Goal: Information Seeking & Learning: Learn about a topic

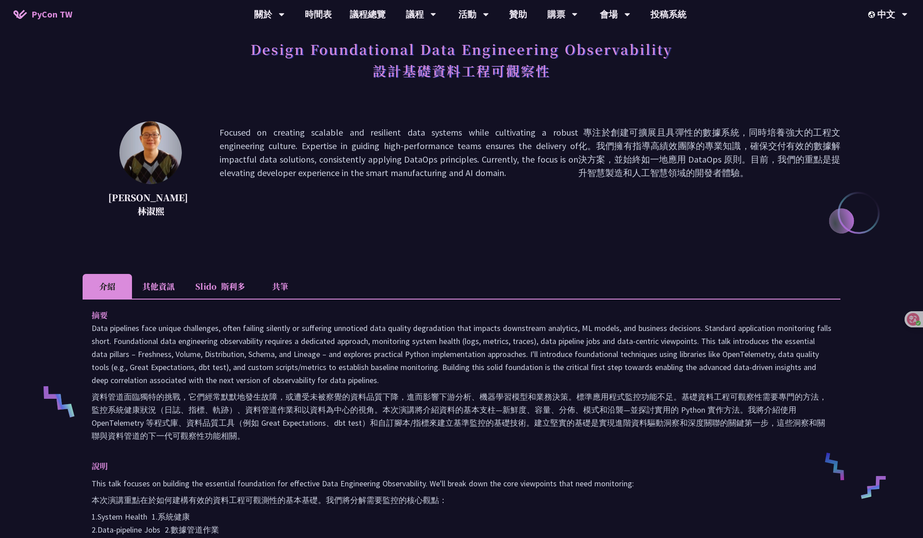
scroll to position [57, 0]
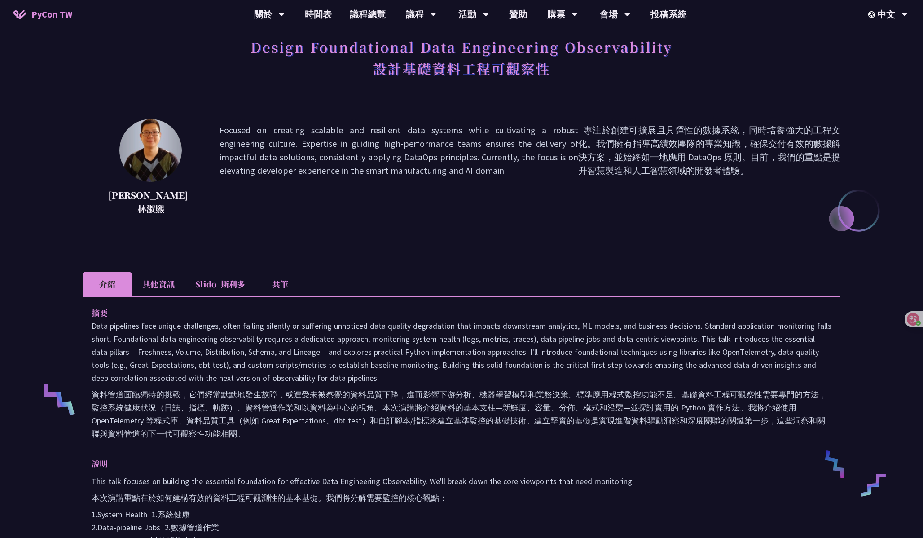
click at [490, 272] on ul "介紹 其他資訊 [PERSON_NAME] 共筆" at bounding box center [462, 284] width 758 height 25
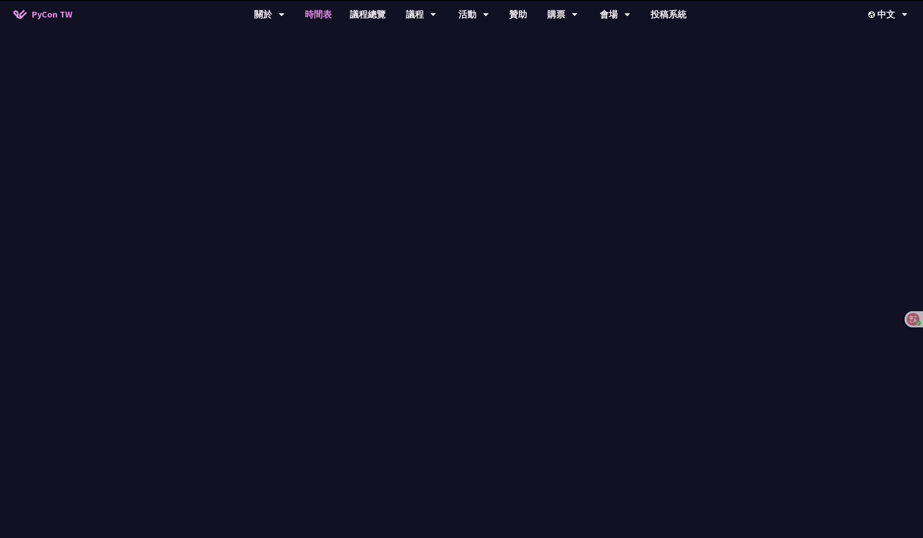
scroll to position [281, 0]
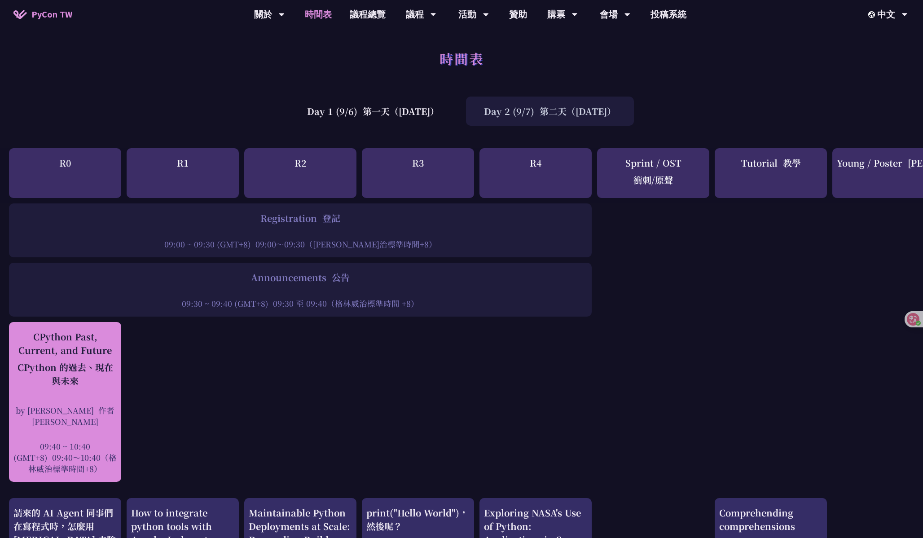
click at [80, 365] on font "CPython 的過去、現在與未來" at bounding box center [66, 373] width 96 height 26
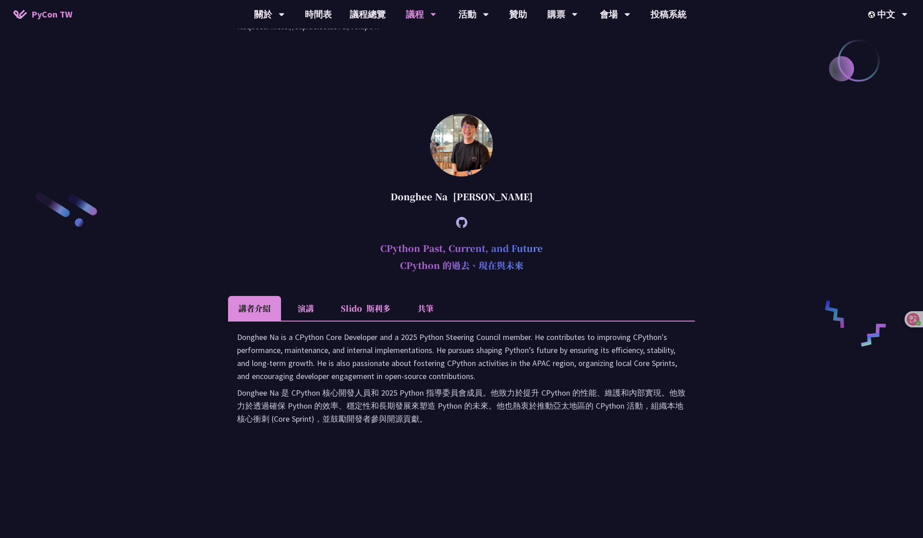
scroll to position [1424, 0]
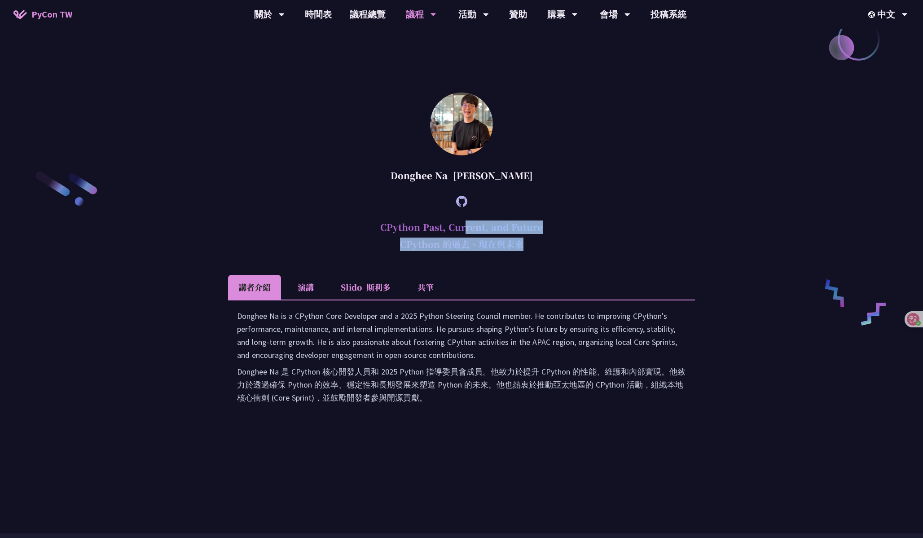
drag, startPoint x: 531, startPoint y: 348, endPoint x: 375, endPoint y: 328, distance: 157.5
click at [375, 261] on h2 "CPython Past, Current, and Future CPython 的過去、現在與未來" at bounding box center [461, 238] width 467 height 48
copy h2 "CPython Past, Current, and Future CPython 的過去、現在與未來"
click at [539, 214] on div at bounding box center [461, 201] width 467 height 25
drag, startPoint x: 508, startPoint y: 276, endPoint x: 388, endPoint y: 275, distance: 120.3
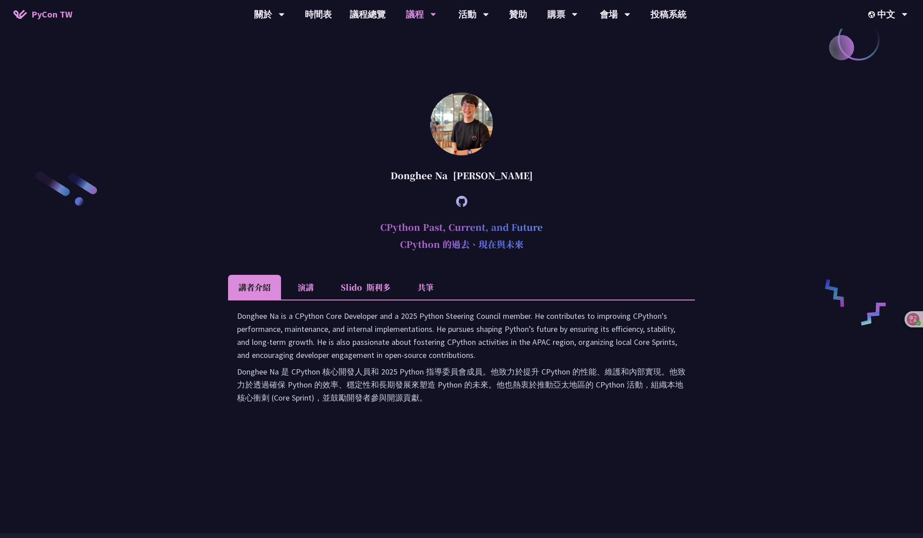
click at [388, 189] on div "[PERSON_NAME]" at bounding box center [461, 175] width 467 height 27
copy div "[PERSON_NAME]"
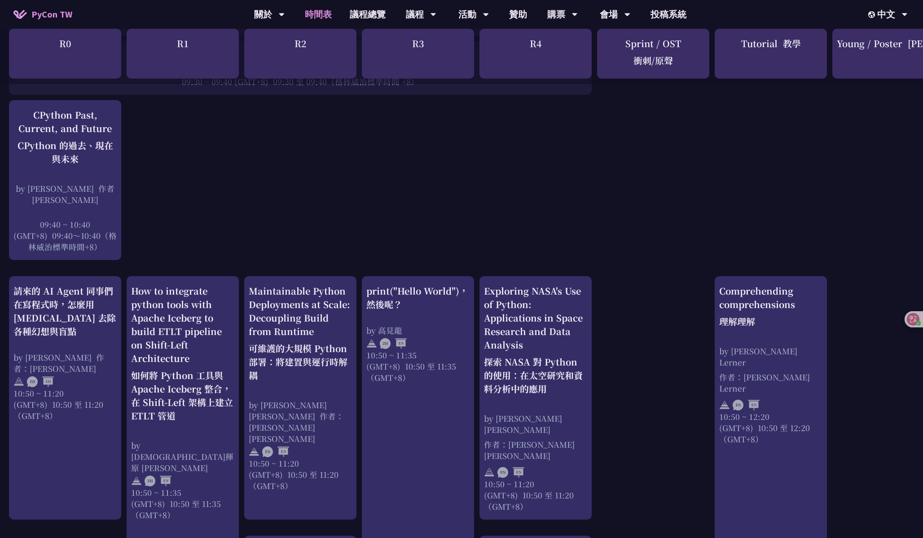
scroll to position [263, 0]
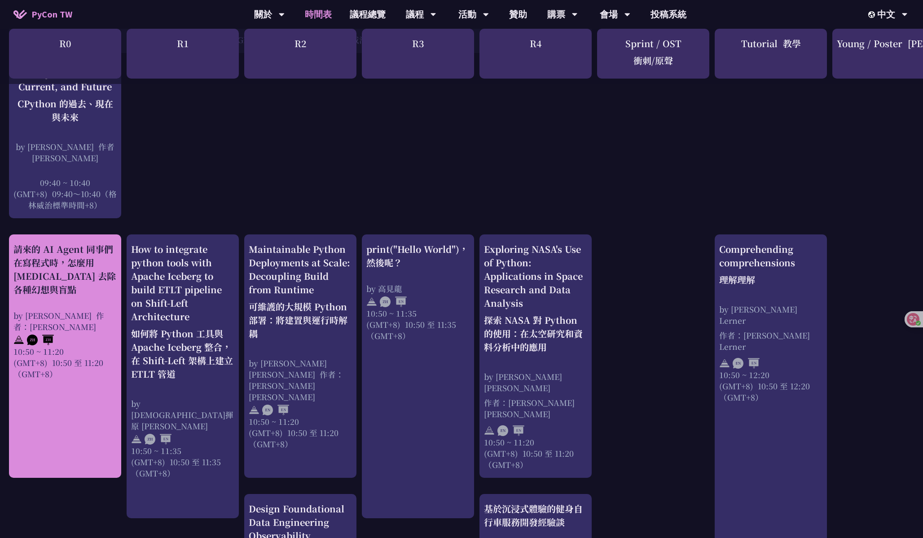
click at [92, 276] on div "請來的 AI Agent 同事們在寫程式時，怎麼用 [MEDICAL_DATA] 去除各種幻想與盲點" at bounding box center [64, 269] width 103 height 54
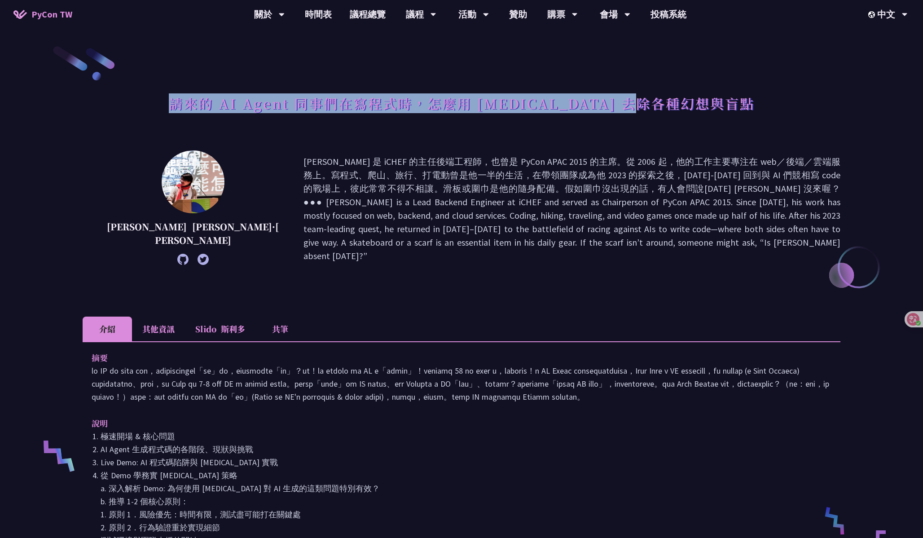
drag, startPoint x: 210, startPoint y: 102, endPoint x: 711, endPoint y: 100, distance: 501.3
click at [711, 100] on div "請來的 AI Agent 同事們在寫程式時，怎麼用 [MEDICAL_DATA] 去除各種幻想與盲點" at bounding box center [462, 113] width 758 height 47
copy h1 "請來的 AI Agent 同事們在寫程式時，怎麼用 [MEDICAL_DATA] 去除各種幻想與盲點"
click at [182, 217] on div "[PERSON_NAME] [PERSON_NAME]·[PERSON_NAME]" at bounding box center [462, 208] width 758 height 117
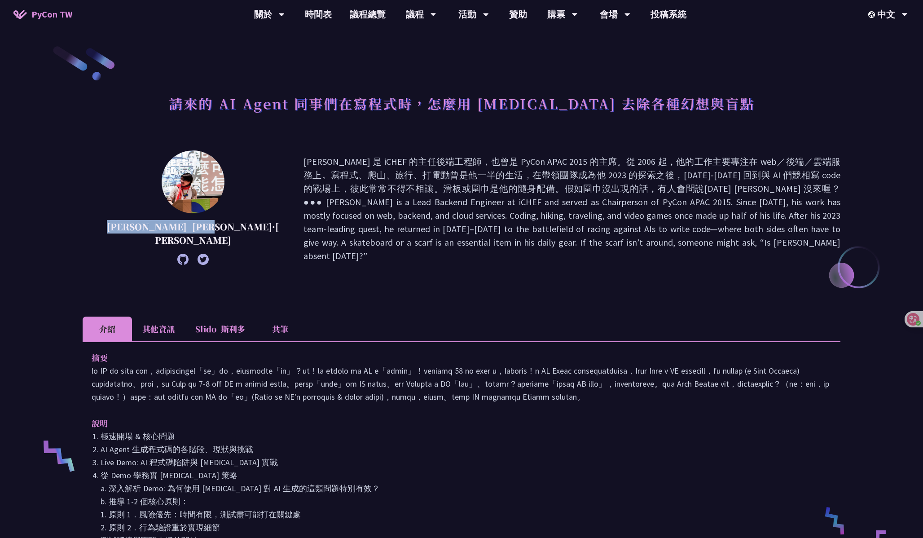
drag, startPoint x: 154, startPoint y: 242, endPoint x: 96, endPoint y: 215, distance: 63.4
click at [96, 215] on div "[PERSON_NAME] [PERSON_NAME]·[PERSON_NAME]" at bounding box center [462, 208] width 758 height 117
copy p "[PERSON_NAME] [PERSON_NAME]·[PERSON_NAME]"
click at [210, 108] on div "請來的 AI Agent 同事們在寫程式時，怎麼用 [MEDICAL_DATA] 去除各種幻想與盲點" at bounding box center [462, 113] width 758 height 47
click at [206, 139] on div "請來的 AI Agent 同事們在寫程式時，怎麼用 [MEDICAL_DATA] 去除各種幻想與盲點 [PERSON_NAME] [PERSON_NAME]·…" at bounding box center [462, 469] width 758 height 848
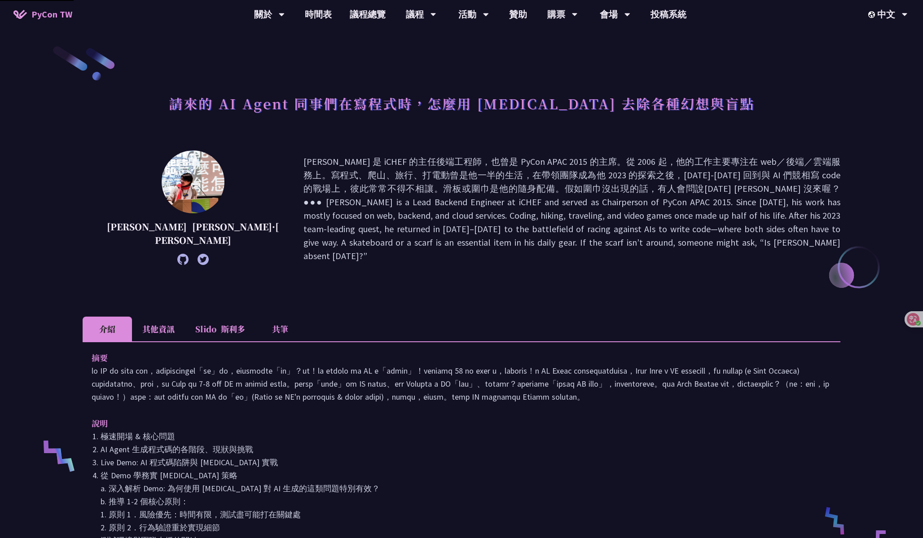
click at [249, 145] on div "請來的 AI Agent 同事們在寫程式時，怎麼用 [MEDICAL_DATA] 去除各種幻想與盲點 [PERSON_NAME] [PERSON_NAME]·…" at bounding box center [462, 469] width 758 height 848
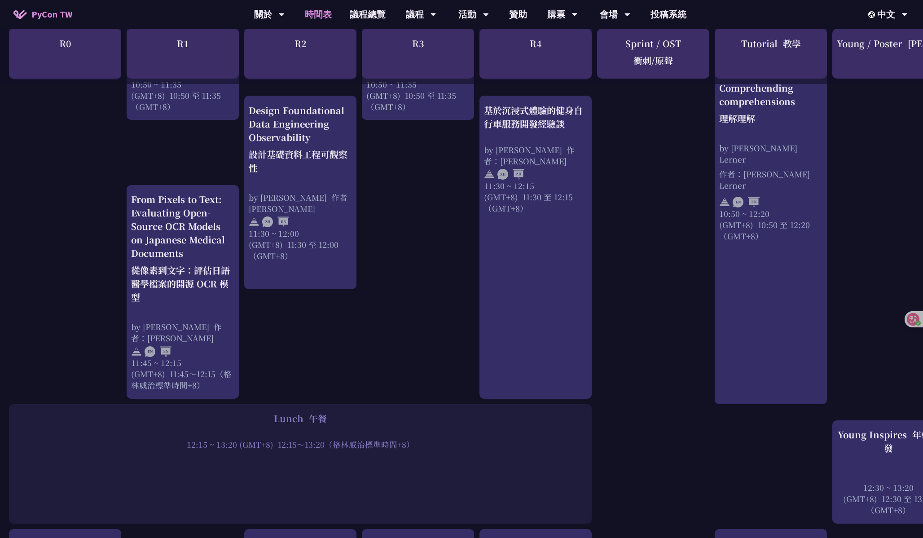
scroll to position [636, 0]
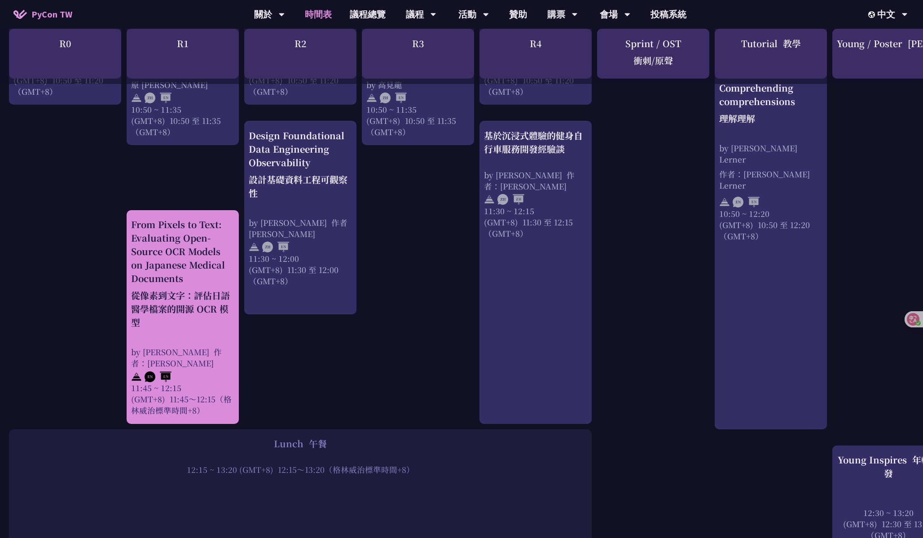
click at [190, 298] on font "從像素到文字：評估日語醫學檔案的開源 OCR 模型" at bounding box center [180, 309] width 99 height 40
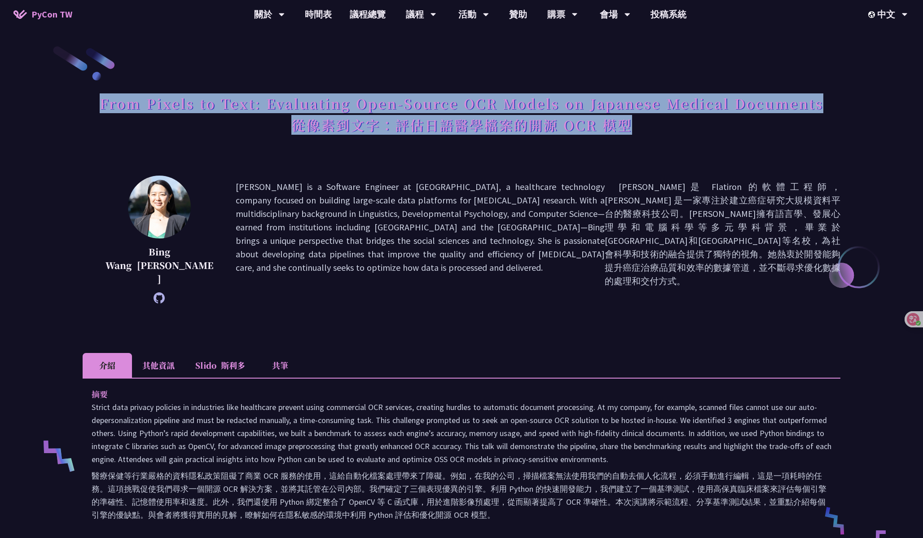
drag, startPoint x: 100, startPoint y: 104, endPoint x: 659, endPoint y: 121, distance: 559.5
click at [659, 121] on h1 "From Pixels to Text: Evaluating Open-Source OCR Models on Japanese Medical Docu…" at bounding box center [461, 116] width 723 height 52
copy h1 "From Pixels to Text: Evaluating Open-Source OCR Models on Japanese Medical Docu…"
click at [624, 254] on font "[PERSON_NAME]是 Flatiron 的軟體工程師，[PERSON_NAME] 是一家專注於建立癌症研究大規模資料平台的醫療科技公司。[PERSON…" at bounding box center [723, 233] width 236 height 105
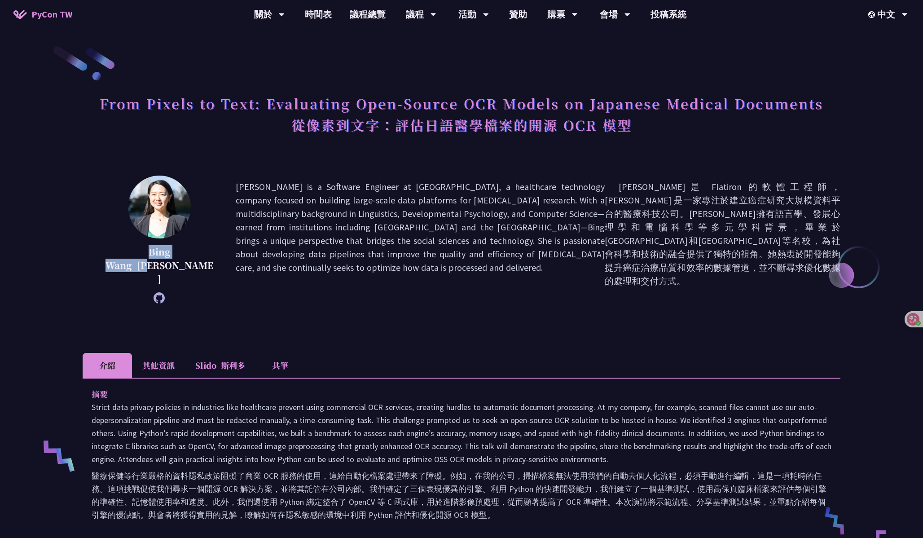
drag, startPoint x: 161, startPoint y: 266, endPoint x: 111, endPoint y: 246, distance: 53.2
click at [111, 246] on p "[PERSON_NAME] [PERSON_NAME]" at bounding box center [159, 265] width 108 height 40
copy p "[PERSON_NAME] [PERSON_NAME]"
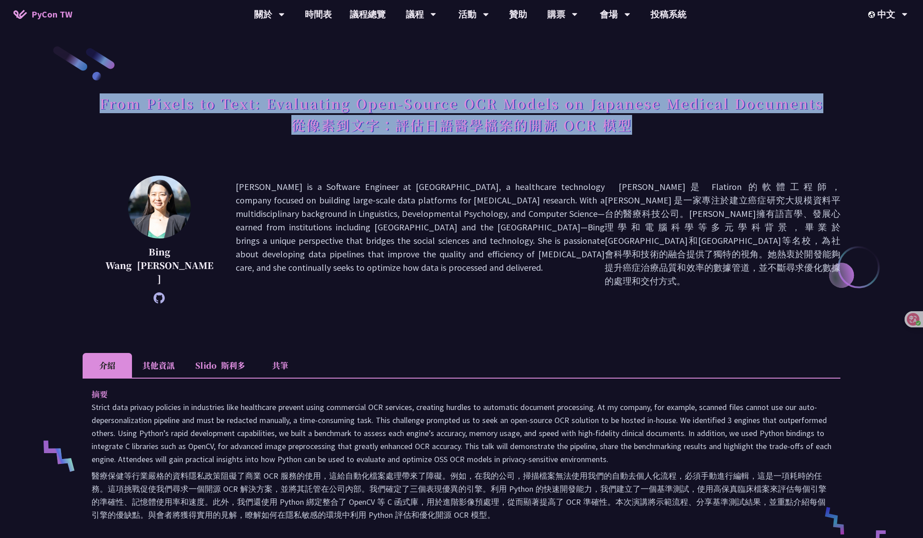
drag, startPoint x: 92, startPoint y: 101, endPoint x: 639, endPoint y: 127, distance: 547.3
click at [639, 127] on div "From Pixels to Text: Evaluating Open-Source OCR Models on Japanese Medical Docu…" at bounding box center [462, 126] width 758 height 72
copy h1 "From Pixels to Text: Evaluating Open-Source OCR Models on Japanese Medical Docu…"
click at [292, 122] on font "從像素到文字：評估日語醫學檔案的開源 OCR 模型" at bounding box center [461, 125] width 341 height 20
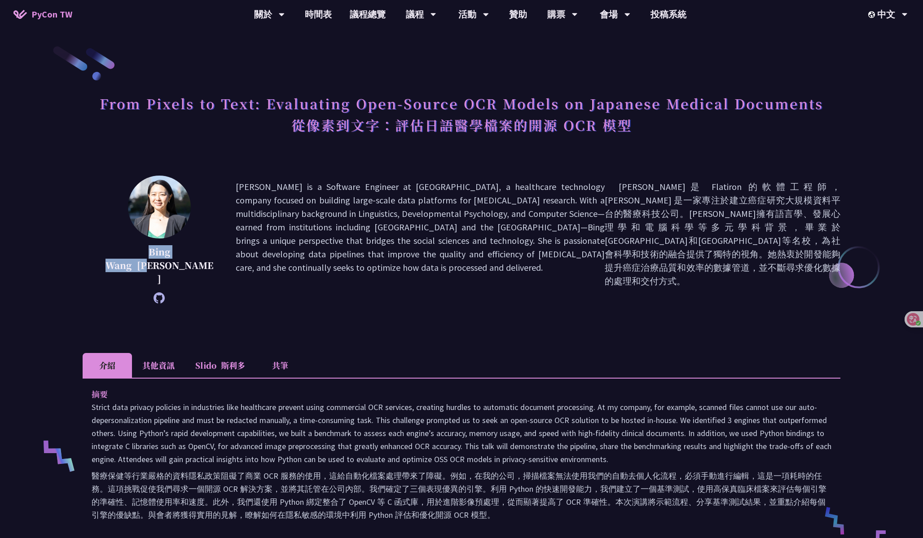
drag, startPoint x: 164, startPoint y: 259, endPoint x: 120, endPoint y: 249, distance: 45.2
click at [120, 249] on p "[PERSON_NAME] [PERSON_NAME]" at bounding box center [159, 265] width 108 height 40
copy p "[PERSON_NAME] [PERSON_NAME]"
click at [277, 296] on div "[PERSON_NAME] [PERSON_NAME] [PERSON_NAME] is a Software Engineer at [GEOGRAPHIC…" at bounding box center [462, 252] width 758 height 155
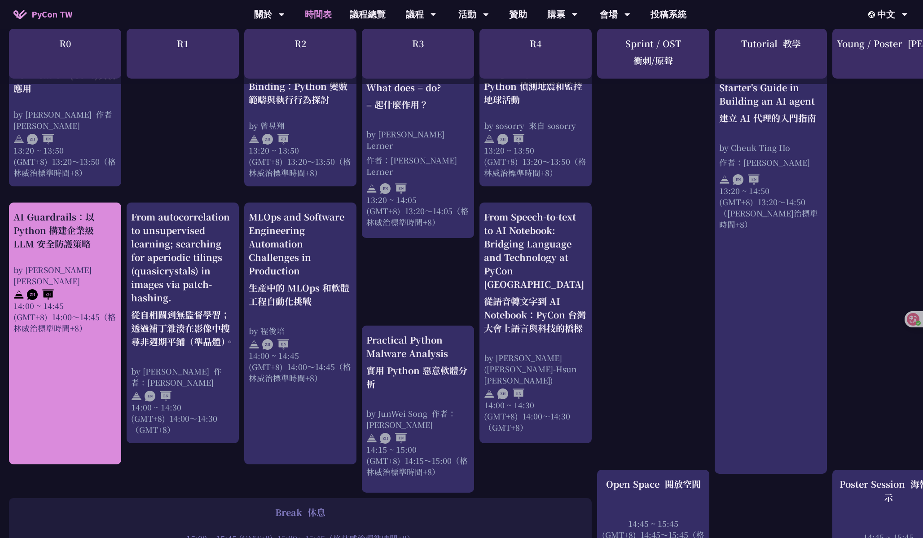
scroll to position [1142, 0]
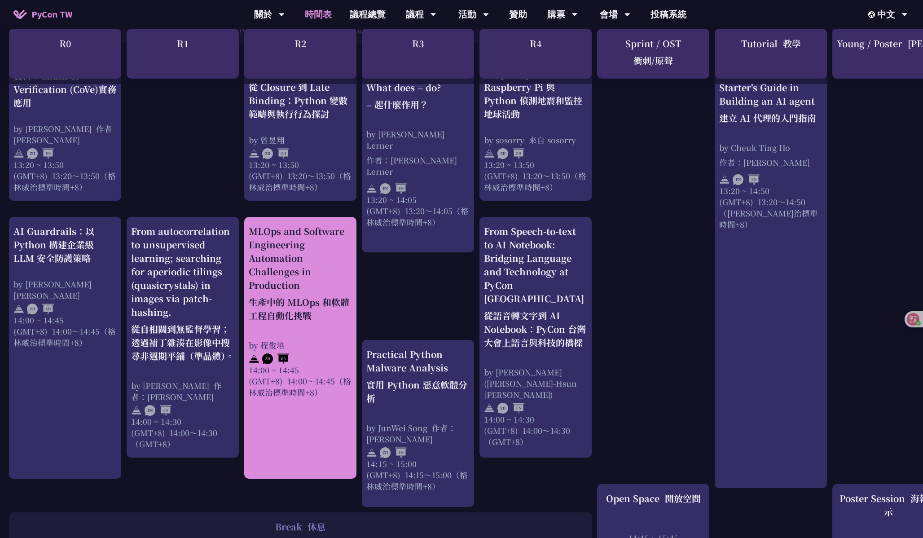
click at [339, 266] on div "MLOps and Software Engineering Automation Challenges in Production 生產中的 MLOps 和…" at bounding box center [300, 274] width 103 height 101
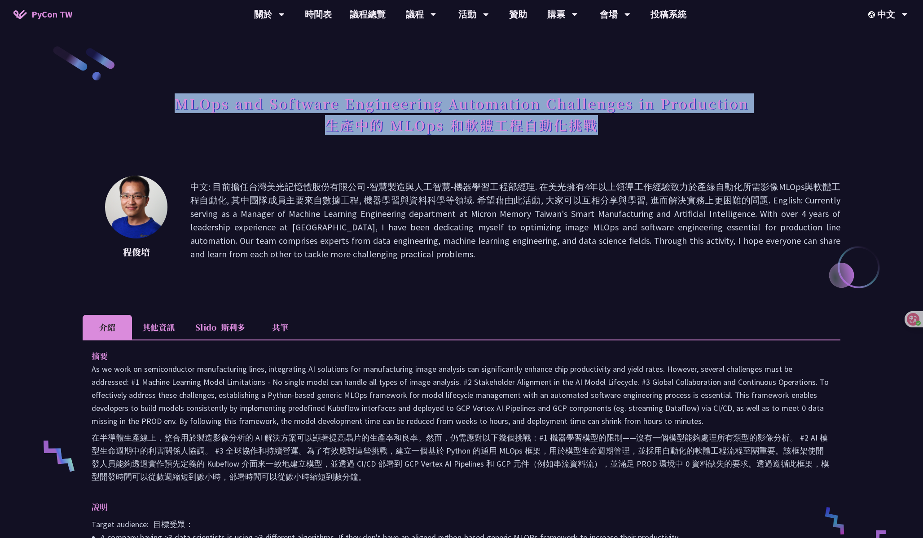
drag, startPoint x: 171, startPoint y: 96, endPoint x: 650, endPoint y: 151, distance: 482.1
click at [650, 151] on div "MLOps and Software Engineering Automation Challenges in Production 生產中的 MLOps 和…" at bounding box center [462, 126] width 758 height 72
copy h1 "MLOps and Software Engineering Automation Challenges in Production 生產中的 MLOps 和…"
click at [361, 192] on p "中文: 目前擔任台灣美光記憶體股份有限公司-智慧製造與人工智慧-機器學習工程部經理. 在美光擁有4年以上領導工作經驗致力於產線自動化所需影像MLOps與軟體工…" at bounding box center [515, 220] width 650 height 81
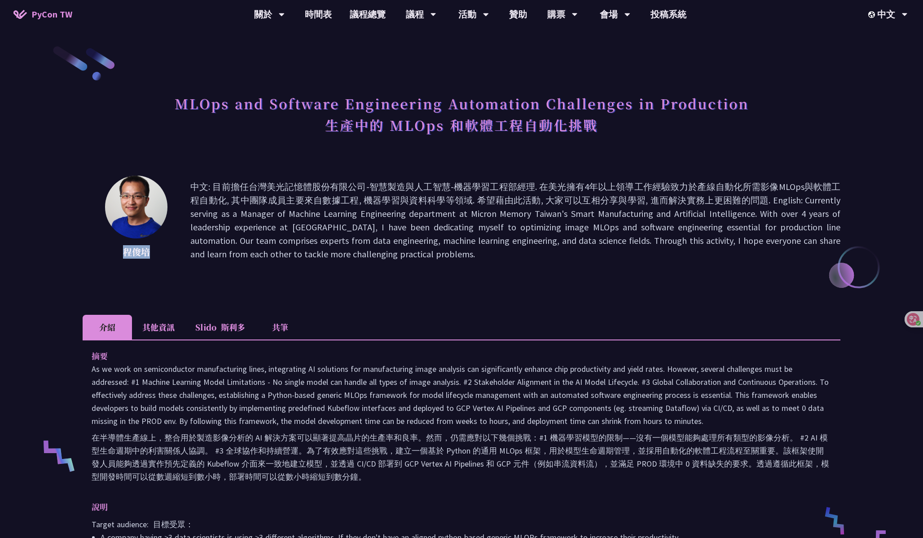
drag, startPoint x: 152, startPoint y: 248, endPoint x: 105, endPoint y: 248, distance: 47.1
click at [105, 248] on p "程俊培" at bounding box center [136, 251] width 63 height 13
click at [431, 219] on p "中文: 目前擔任台灣美光記憶體股份有限公司-智慧製造與人工智慧-機器學習工程部經理. 在美光擁有4年以上領導工作經驗致力於產線自動化所需影像MLOps與軟體工…" at bounding box center [515, 220] width 650 height 81
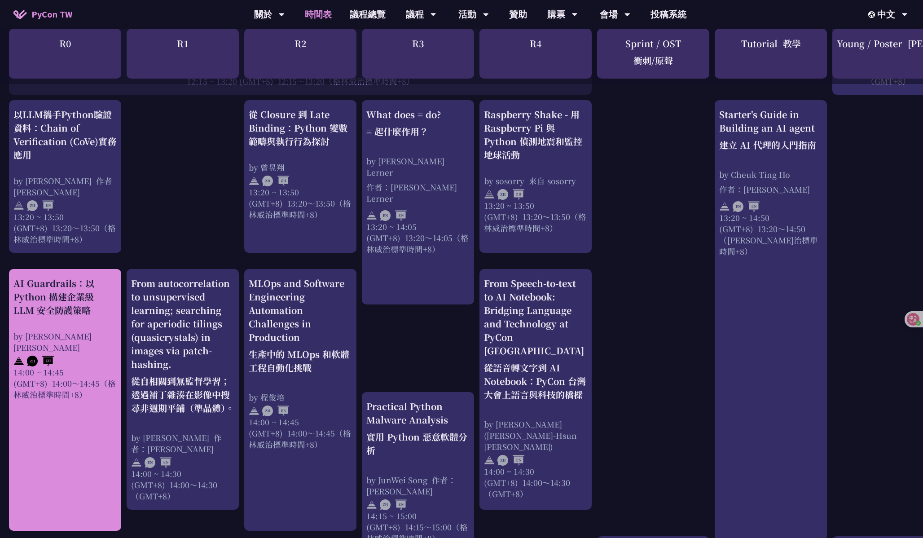
scroll to position [1014, 0]
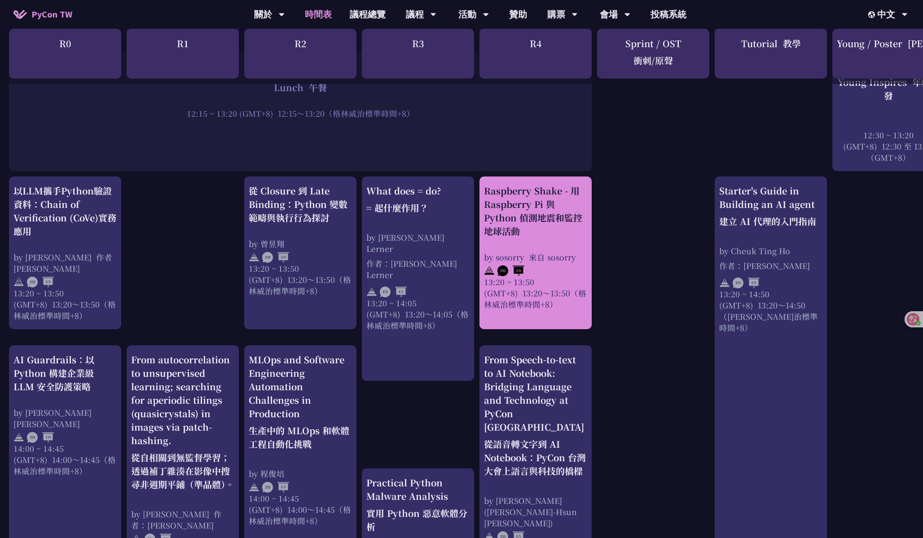
click at [536, 184] on div "Raspberry Shake - 用 Raspberry Pi 與 Python 偵測地震和監控地球活動" at bounding box center [535, 211] width 103 height 54
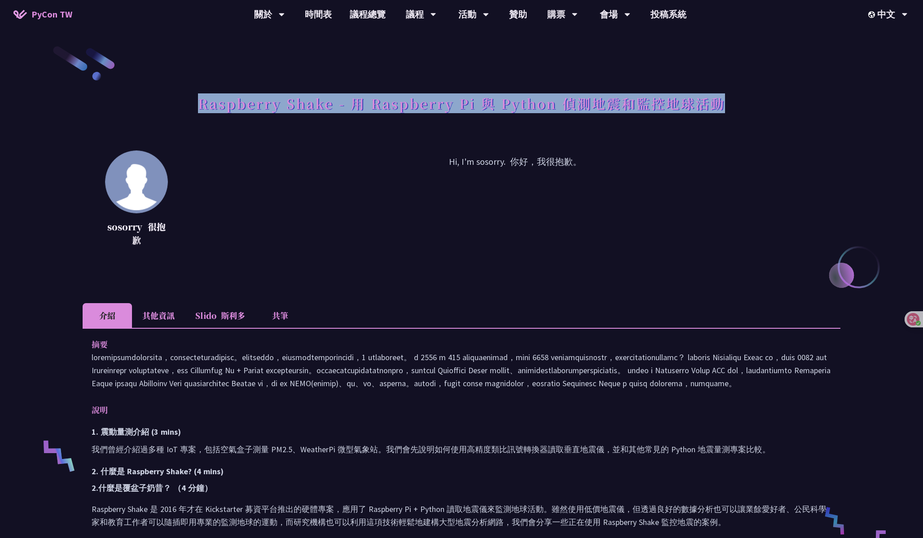
drag, startPoint x: 200, startPoint y: 103, endPoint x: 738, endPoint y: 97, distance: 538.1
click at [738, 97] on div "Raspberry Shake - 用 Raspberry Pi 與 Python 偵測地震和監控地球活動" at bounding box center [462, 113] width 758 height 47
click at [309, 180] on p "Hi, I'm sosorry. 你好，我很抱歉。" at bounding box center [515, 202] width 650 height 94
drag, startPoint x: 200, startPoint y: 97, endPoint x: 772, endPoint y: 118, distance: 572.6
click at [772, 118] on div "Raspberry Shake - 用 Raspberry Pi 與 Python 偵測地震和監控地球活動" at bounding box center [462, 113] width 758 height 47
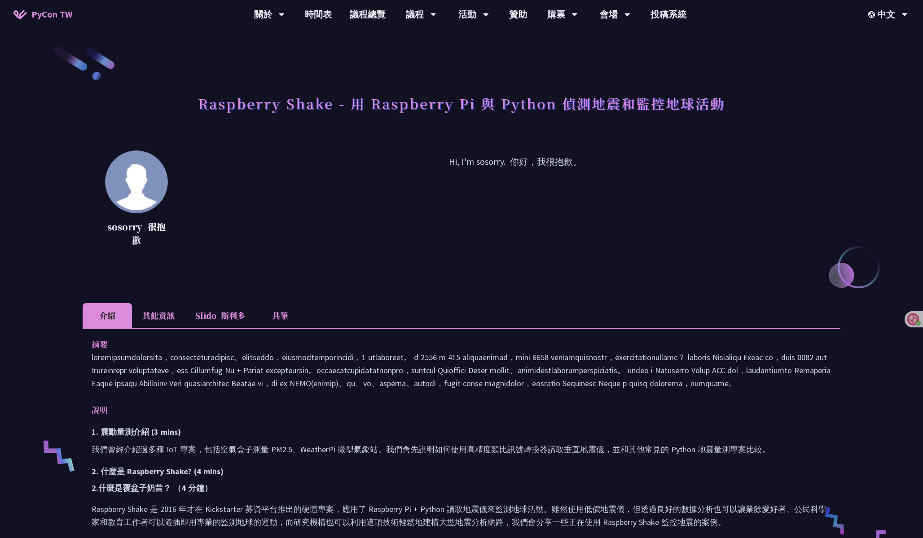
click at [139, 231] on p "sosorry 很抱歉" at bounding box center [136, 233] width 63 height 27
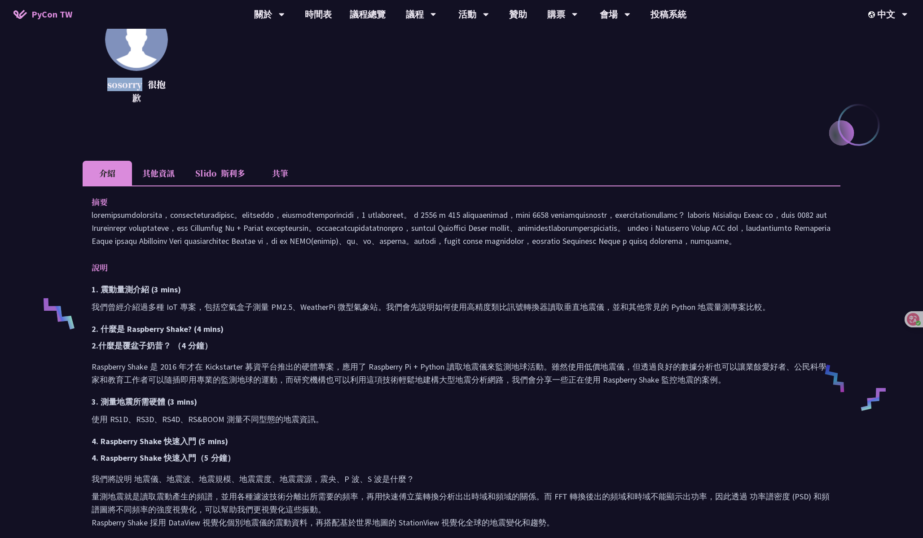
scroll to position [147, 0]
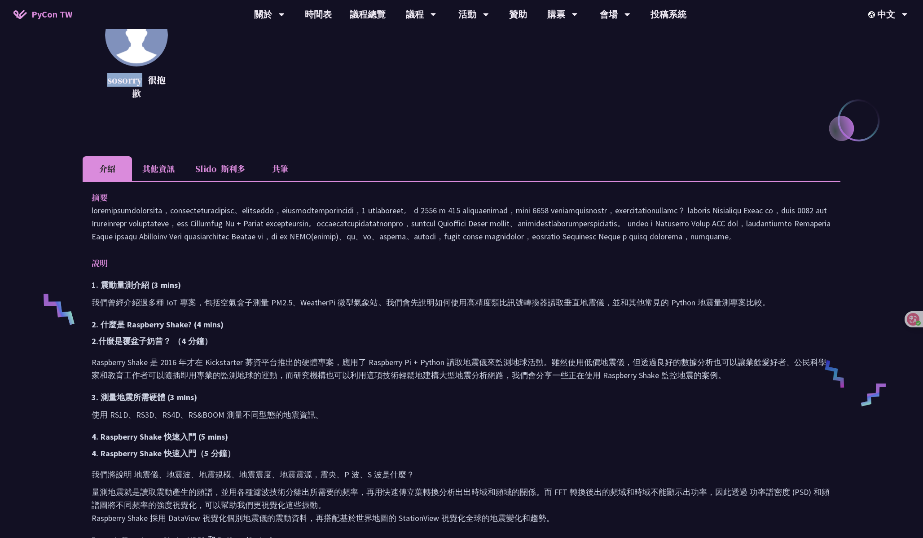
click at [184, 243] on p at bounding box center [462, 223] width 740 height 39
drag, startPoint x: 90, startPoint y: 192, endPoint x: 364, endPoint y: 478, distance: 396.8
click at [364, 478] on div "摘要 說明 1. 震動量測介紹 (3 mins) 我們曾經介紹過多種 IoT 專案，包括空氣盒子測量 PM2.5、WeatherPi 微型氣象站。我們會先說明…" at bounding box center [462, 420] width 758 height 478
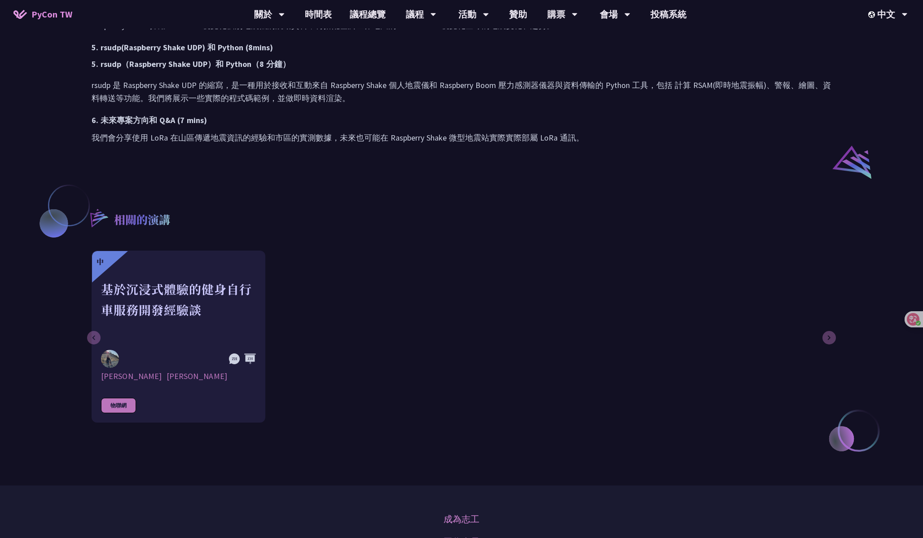
scroll to position [536, 0]
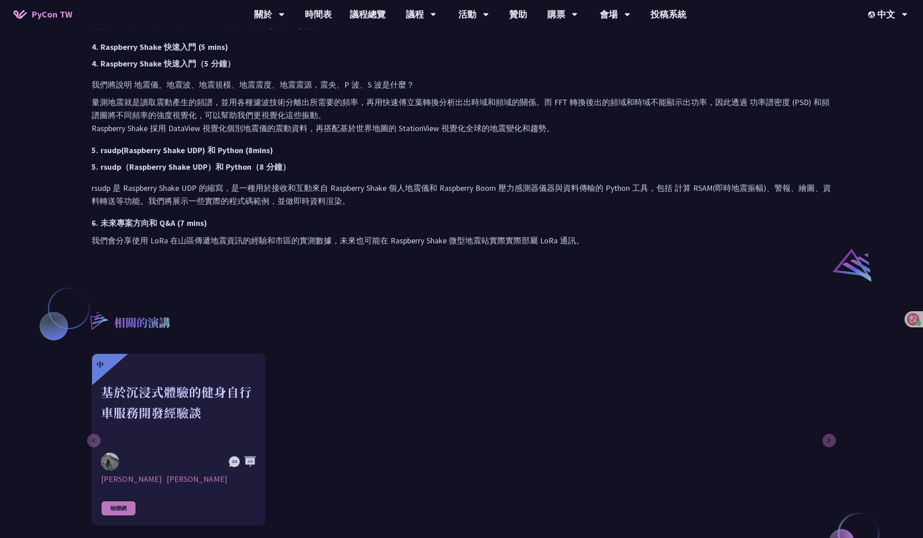
click at [583, 247] on p "我們會分享使用 LoRa 在山區傳遞地震資訊的經驗和市區的實測數據，未來也可能在 Raspberry Shake 微型地震站實際實際部屬 LoRa 通訊。" at bounding box center [462, 240] width 740 height 13
click at [310, 207] on p "rsudp 是 Raspberry Shake UDP 的縮寫，是一種用於接收和互動來自 Raspberry Shake 個人地震儀和 Raspberry B…" at bounding box center [462, 194] width 740 height 26
click at [360, 247] on p "我們會分享使用 LoRa 在山區傳遞地震資訊的經驗和市區的實測數據，未來也可能在 Raspberry Shake 微型地震站實際實際部屬 LoRa 通訊。" at bounding box center [462, 240] width 740 height 13
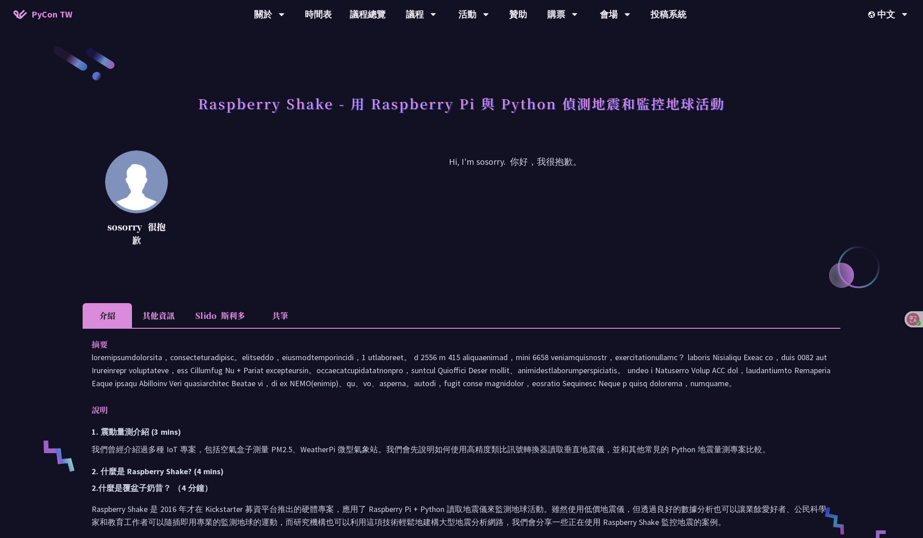
click at [289, 320] on li "共筆" at bounding box center [279, 315] width 49 height 25
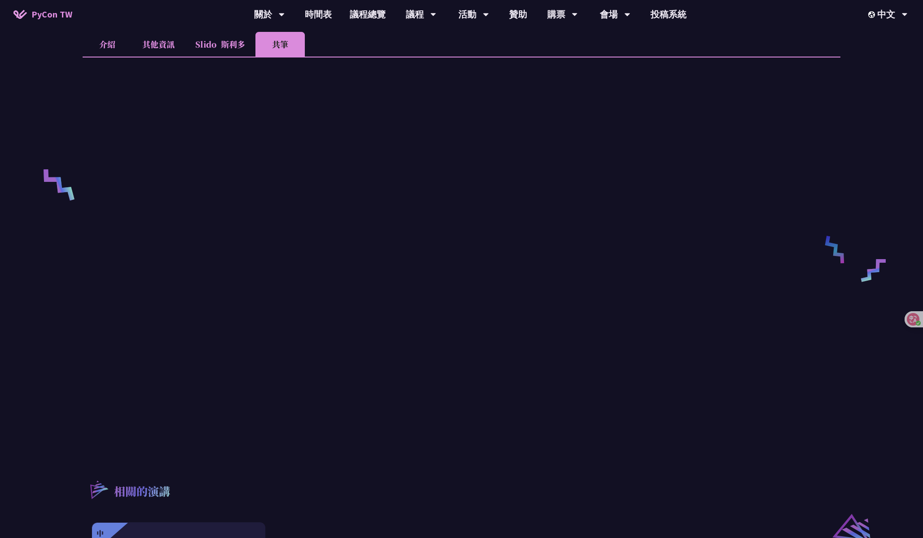
scroll to position [329, 0]
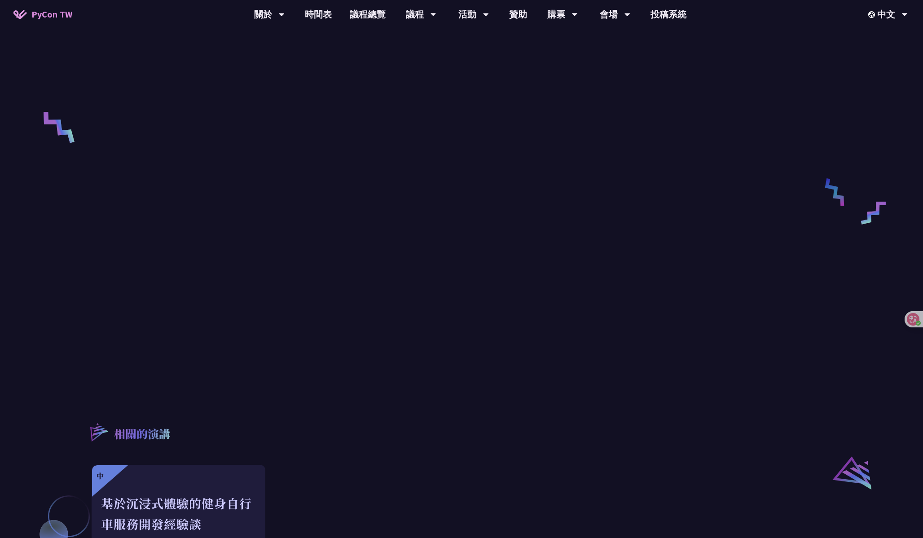
click at [76, 302] on div "Raspberry Shake - 用 Raspberry Pi 與 Python 偵測地震和監控地球活動 sosorry 很抱歉 Hi, I'm sosor…" at bounding box center [461, 185] width 923 height 1028
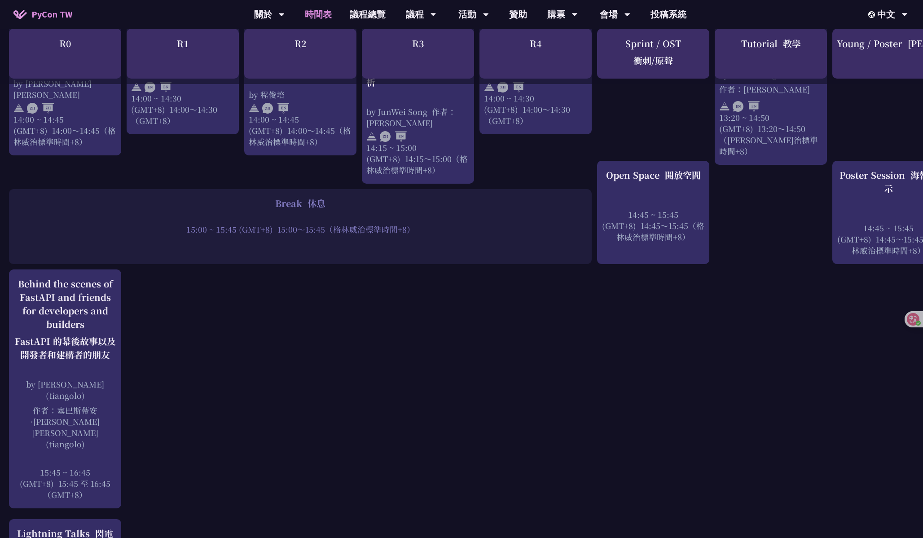
scroll to position [1436, 0]
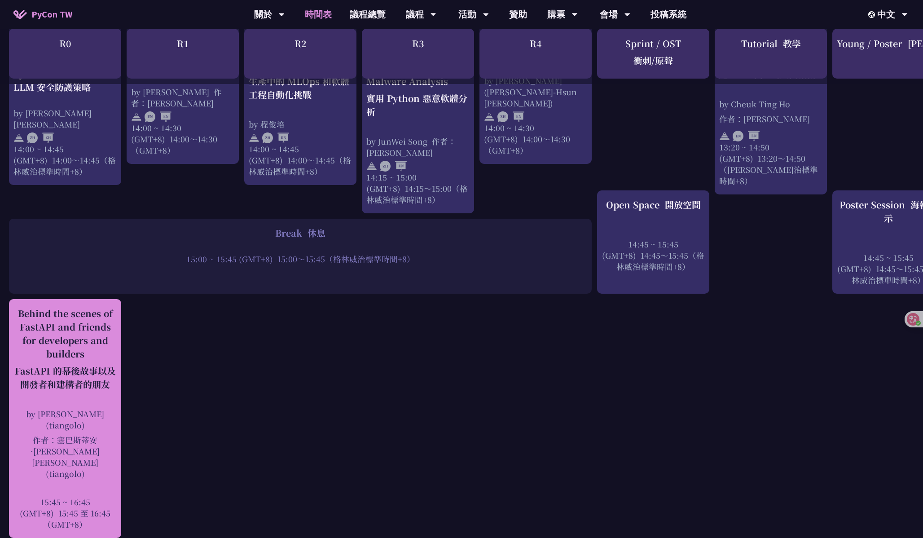
click at [114, 364] on font "FastAPI 的幕後故事以及開發者和建構者的朋友" at bounding box center [64, 377] width 103 height 27
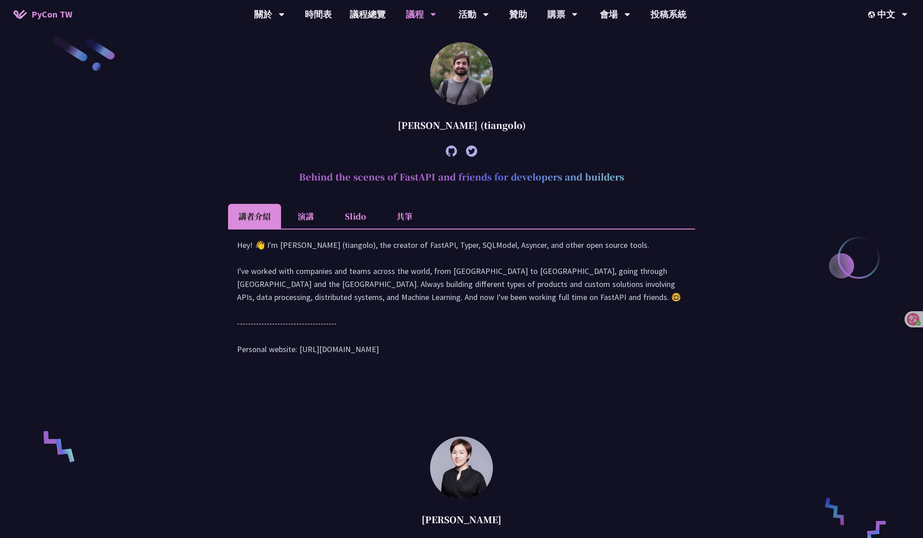
scroll to position [403, 0]
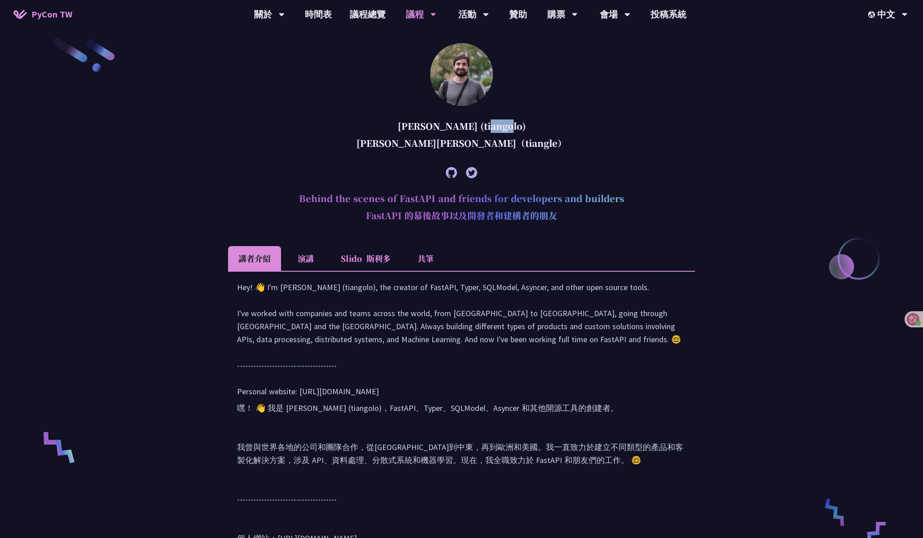
drag, startPoint x: 391, startPoint y: 124, endPoint x: 416, endPoint y: 124, distance: 25.6
click at [416, 124] on div "[PERSON_NAME] (tiangolo) [PERSON_NAME][PERSON_NAME]（tiangle）" at bounding box center [461, 137] width 467 height 48
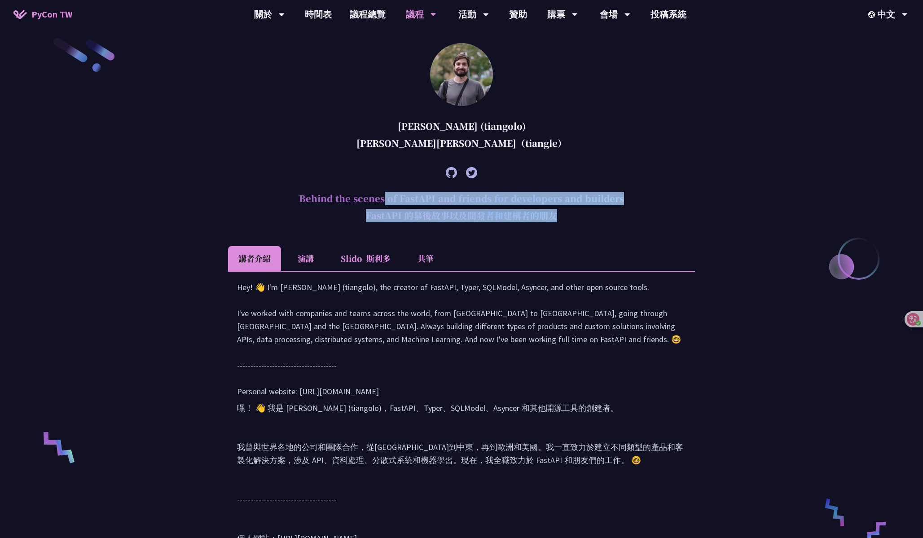
drag, startPoint x: 292, startPoint y: 197, endPoint x: 601, endPoint y: 207, distance: 308.9
click at [601, 207] on h2 "Behind the scenes of FastAPI and friends for developers and builders FastAPI 的幕…" at bounding box center [461, 209] width 467 height 48
click at [354, 175] on div at bounding box center [461, 172] width 467 height 25
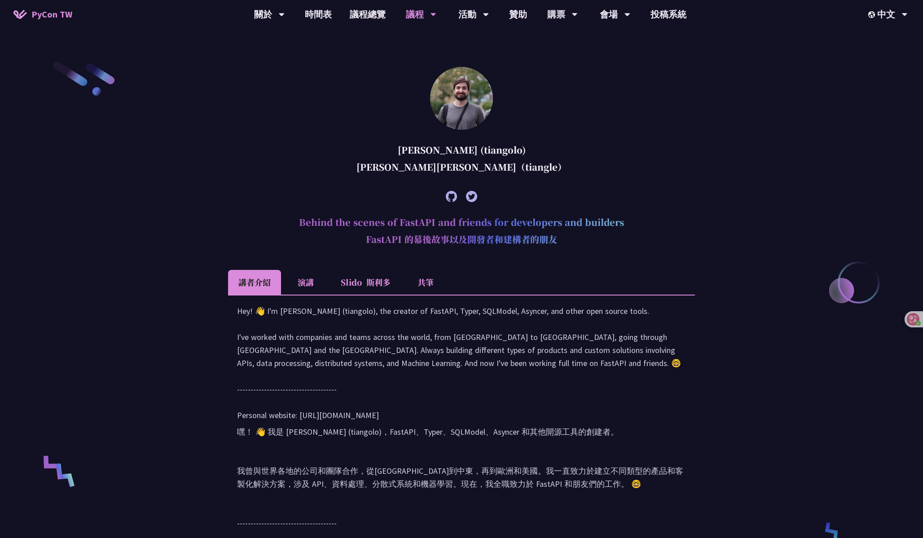
scroll to position [356, 0]
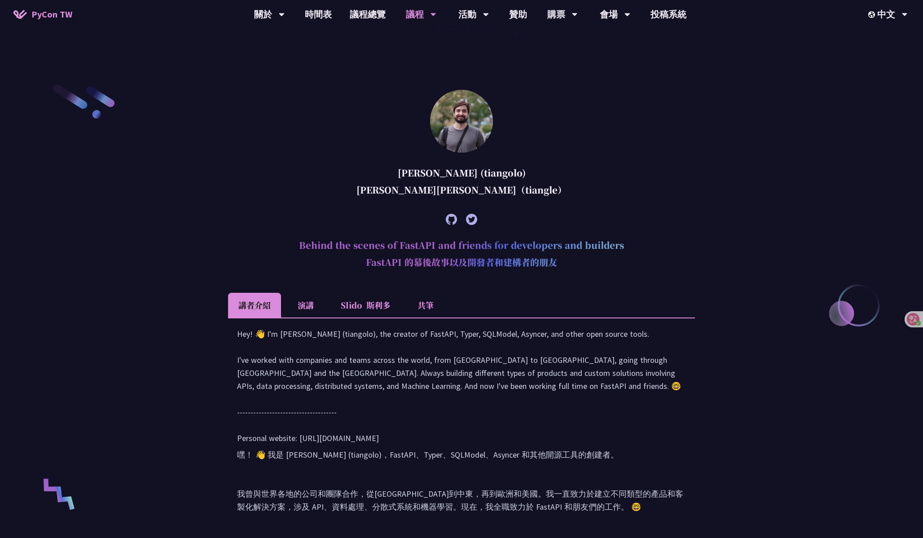
drag, startPoint x: 392, startPoint y: 174, endPoint x: 548, endPoint y: 170, distance: 155.3
click at [548, 170] on div "[PERSON_NAME] (tiangolo) [PERSON_NAME][PERSON_NAME]（tiangle）" at bounding box center [461, 183] width 467 height 48
click at [356, 211] on div at bounding box center [461, 219] width 467 height 25
drag, startPoint x: 298, startPoint y: 241, endPoint x: 651, endPoint y: 244, distance: 353.7
click at [651, 244] on h2 "Behind the scenes of FastAPI and friends for developers and builders FastAPI 的幕…" at bounding box center [461, 256] width 467 height 48
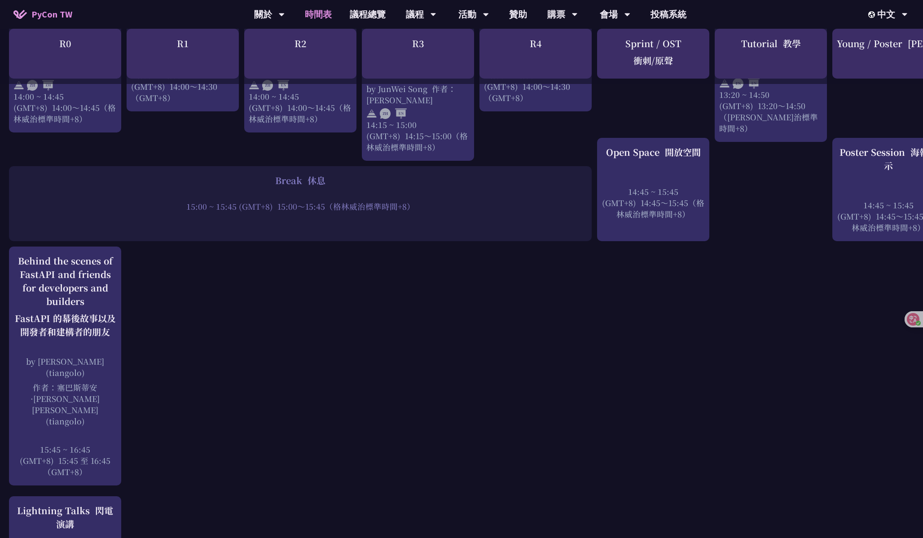
scroll to position [1478, 0]
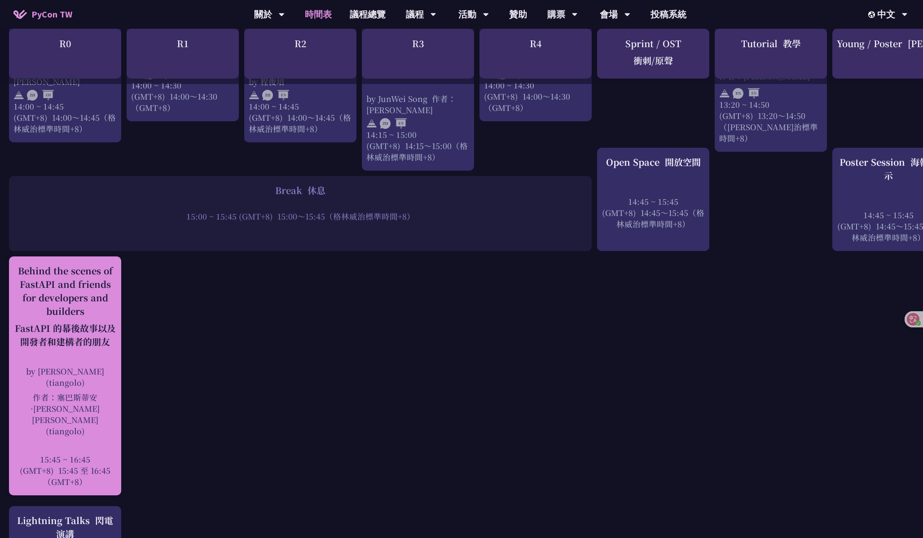
click at [85, 269] on div "Behind the scenes of FastAPI and friends for developers and builders FastAPI 的幕…" at bounding box center [64, 308] width 103 height 88
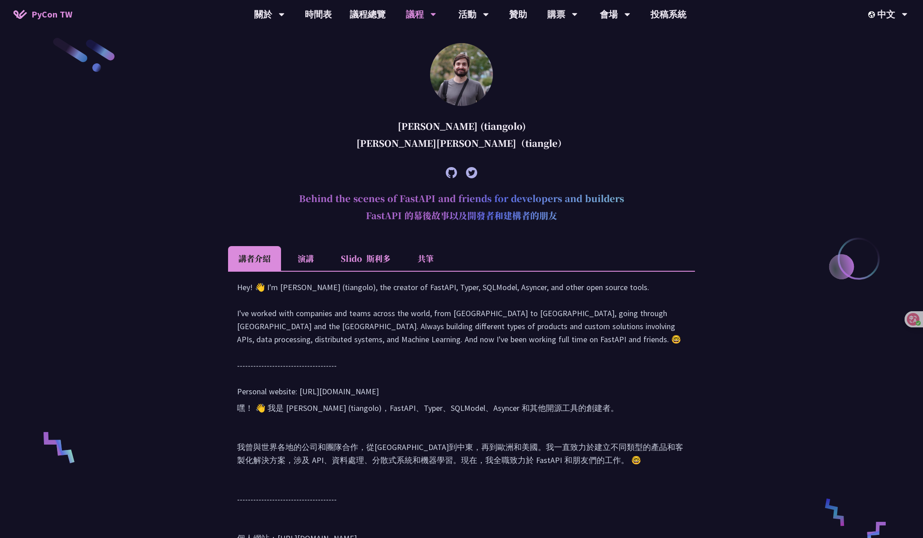
drag, startPoint x: 298, startPoint y: 199, endPoint x: 636, endPoint y: 195, distance: 338.0
click at [636, 195] on h2 "Behind the scenes of FastAPI and friends for developers and builders FastAPI 的幕…" at bounding box center [461, 209] width 467 height 48
click at [573, 113] on div "[PERSON_NAME] (tiangolo) [PERSON_NAME][PERSON_NAME]（tiangle）" at bounding box center [461, 137] width 467 height 48
click at [426, 261] on li "共筆" at bounding box center [425, 258] width 49 height 25
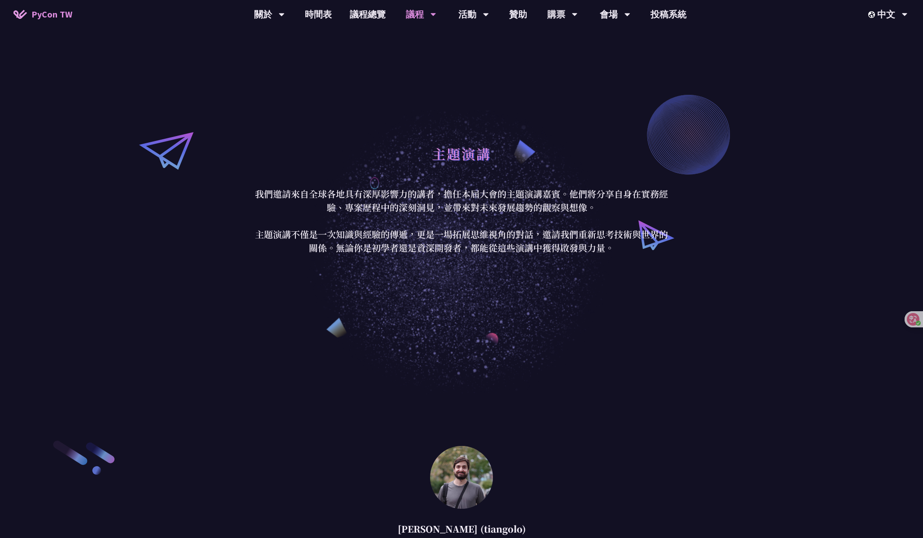
click at [338, 238] on p "我們邀請來自全球各地具有深厚影響力的講者，擔任本屆大會的主題演講嘉賓。他們將分享自身在實務經驗、專案歷程中的深刻洞見，並帶來對未來發展趨勢的觀察與想像。 主題…" at bounding box center [461, 220] width 417 height 67
click at [304, 214] on p "我們邀請來自全球各地具有深厚影響力的講者，擔任本屆大會的主題演講嘉賓。他們將分享自身在實務經驗、專案歷程中的深刻洞見，並帶來對未來發展趨勢的觀察與想像。 主題…" at bounding box center [461, 220] width 417 height 67
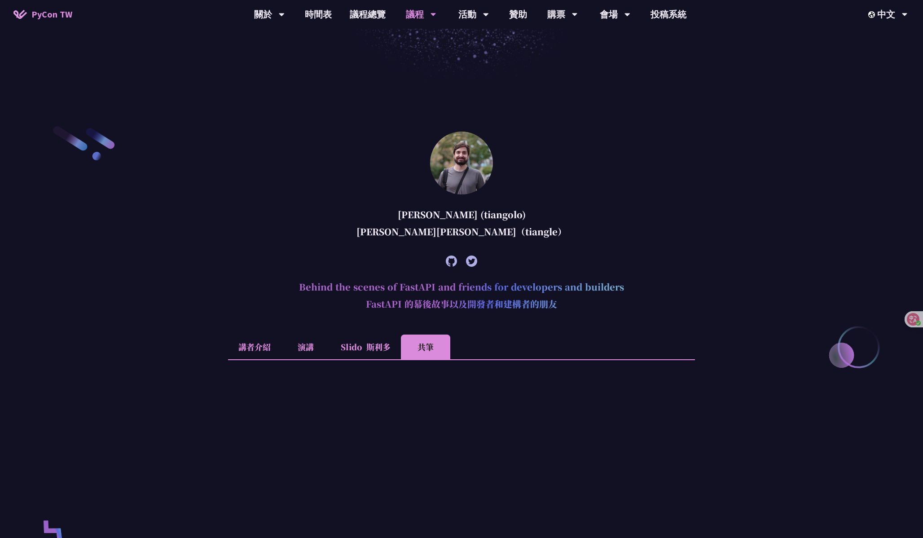
scroll to position [614, 0]
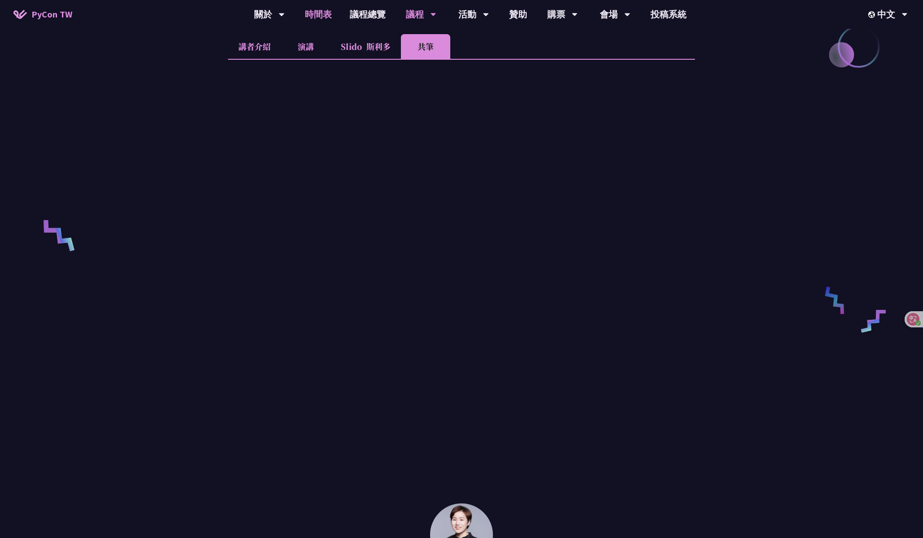
click at [320, 16] on link "時間表" at bounding box center [318, 14] width 45 height 29
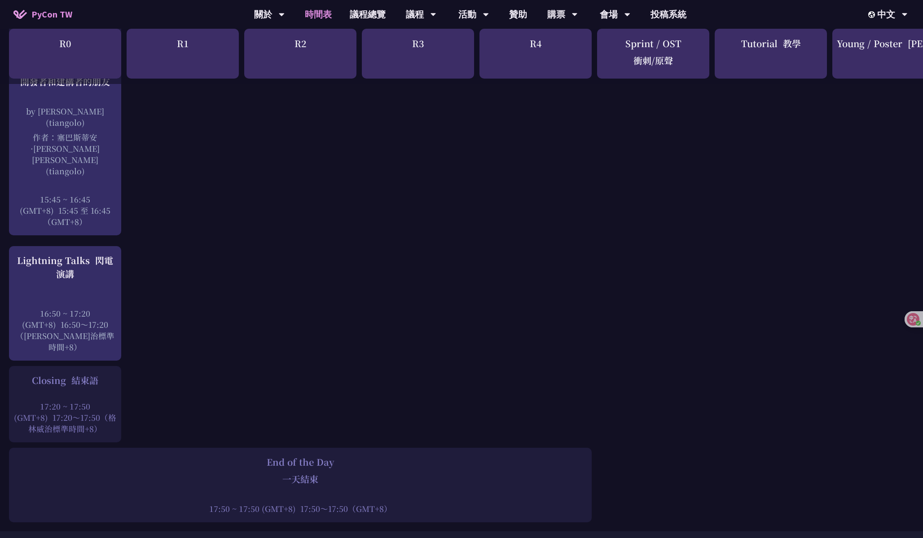
scroll to position [1738, 31]
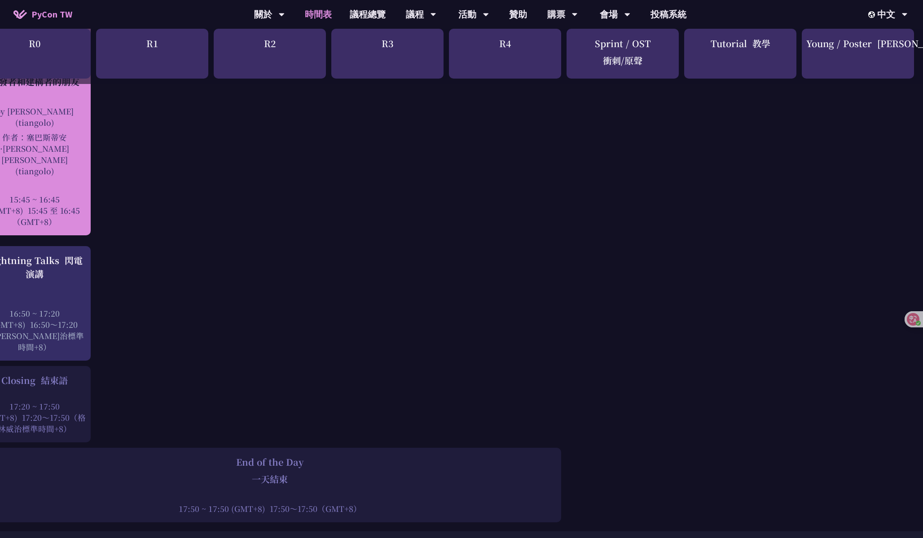
click at [78, 131] on font "作者：塞巴斯蒂安·[PERSON_NAME][PERSON_NAME] (tiangolo)" at bounding box center [34, 153] width 103 height 45
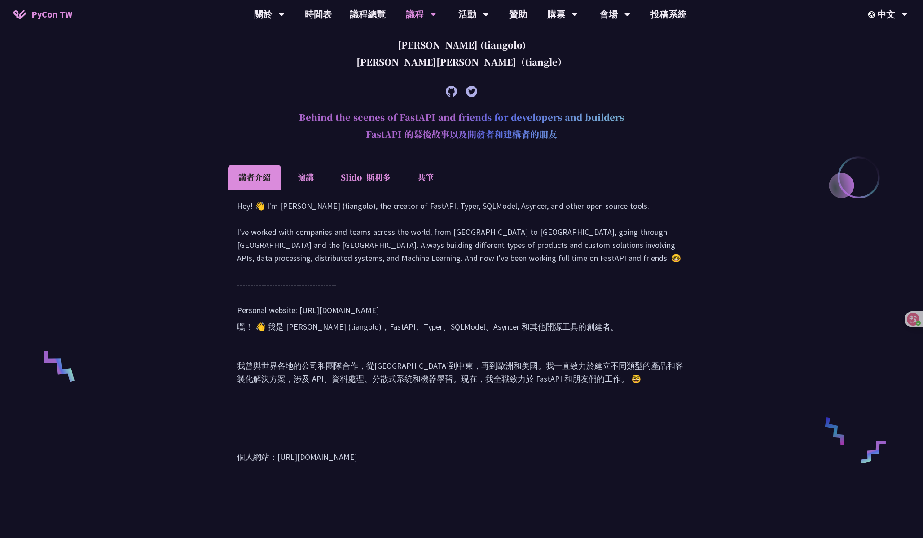
scroll to position [420, 0]
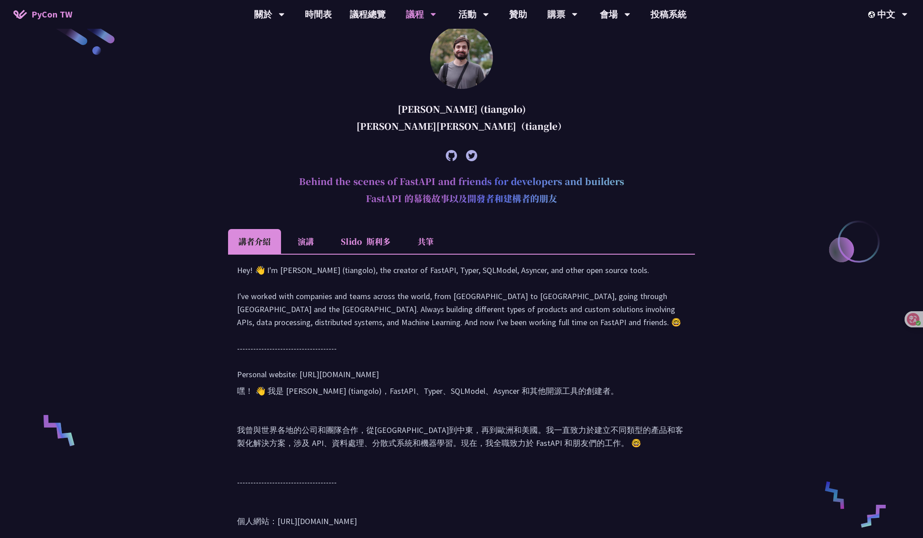
click at [429, 241] on li "共筆" at bounding box center [425, 241] width 49 height 25
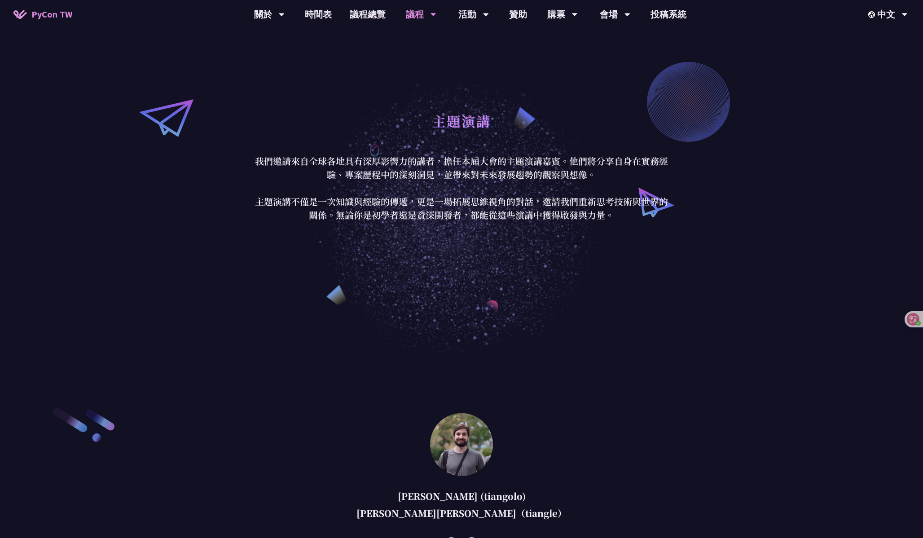
scroll to position [32, 0]
click at [43, 17] on span "PyCon TW" at bounding box center [51, 14] width 41 height 13
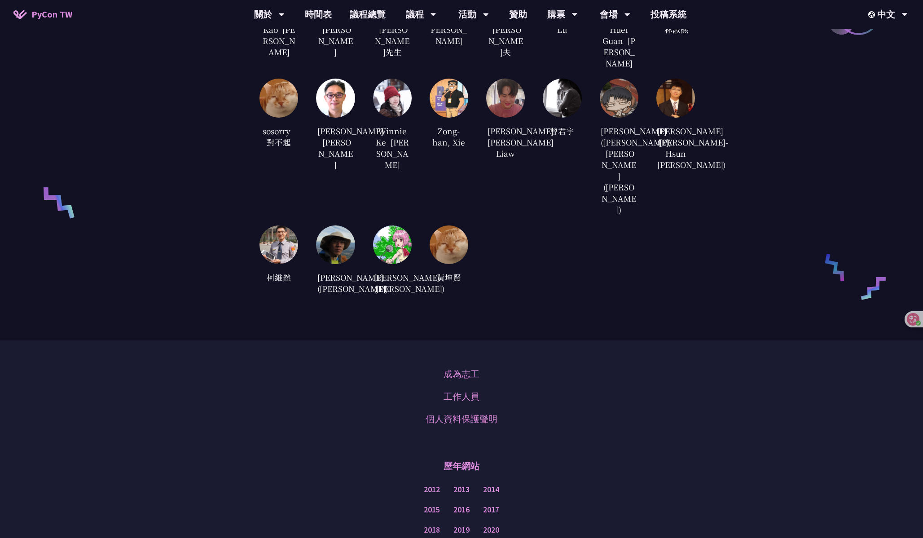
scroll to position [2545, 0]
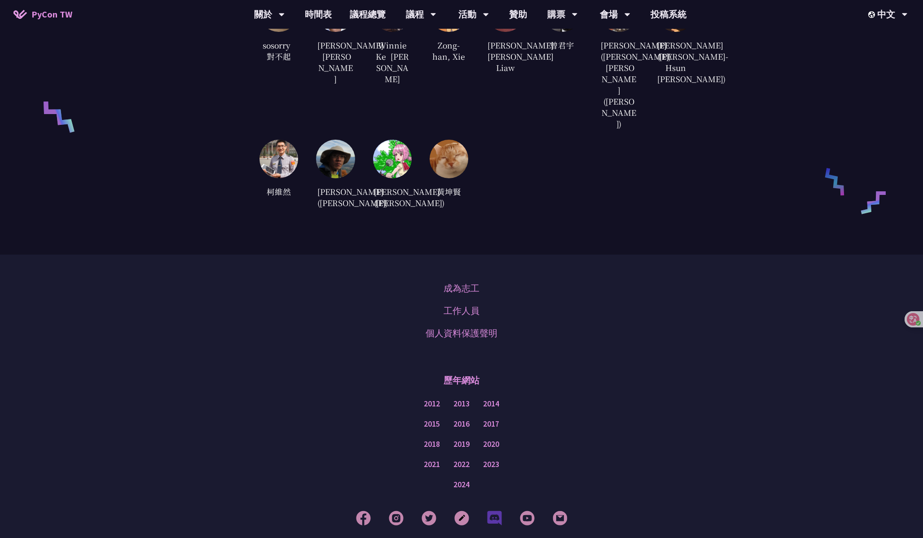
click at [491, 510] on img at bounding box center [494, 517] width 15 height 15
